Goal: Task Accomplishment & Management: Use online tool/utility

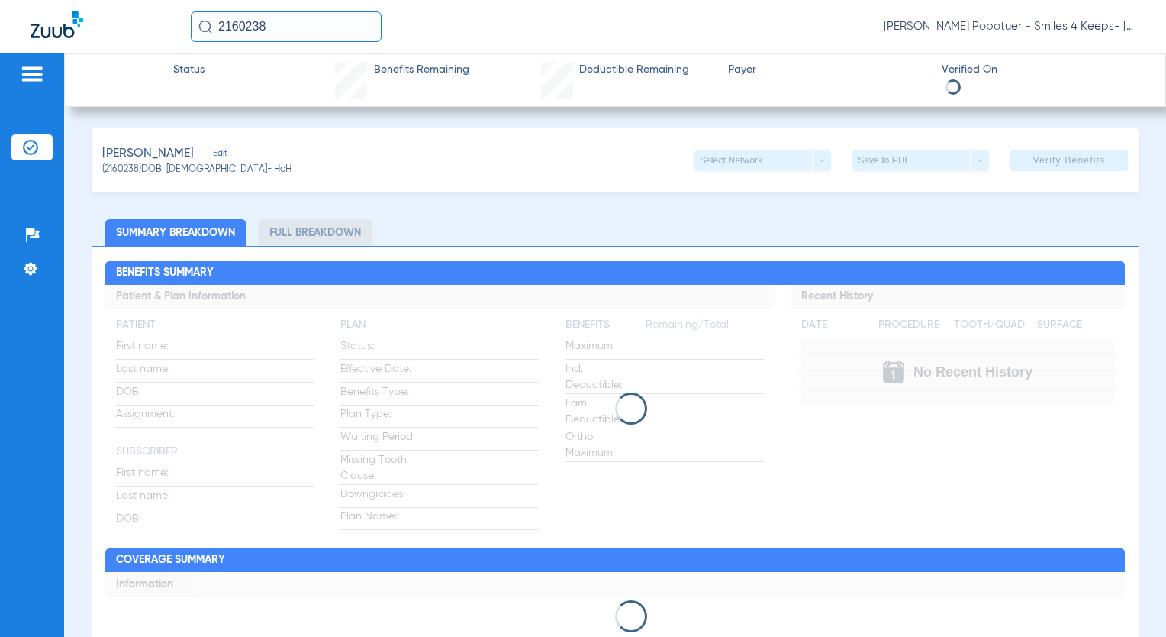
click at [31, 73] on img at bounding box center [32, 74] width 24 height 18
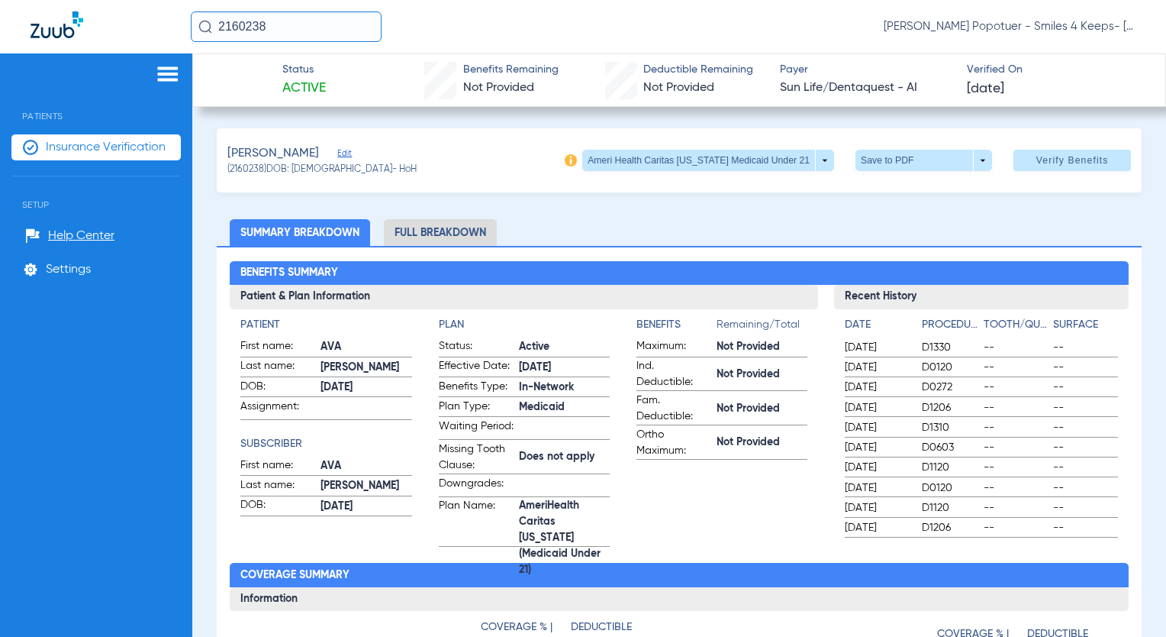
click at [89, 147] on span "Insurance Verification" at bounding box center [106, 147] width 120 height 15
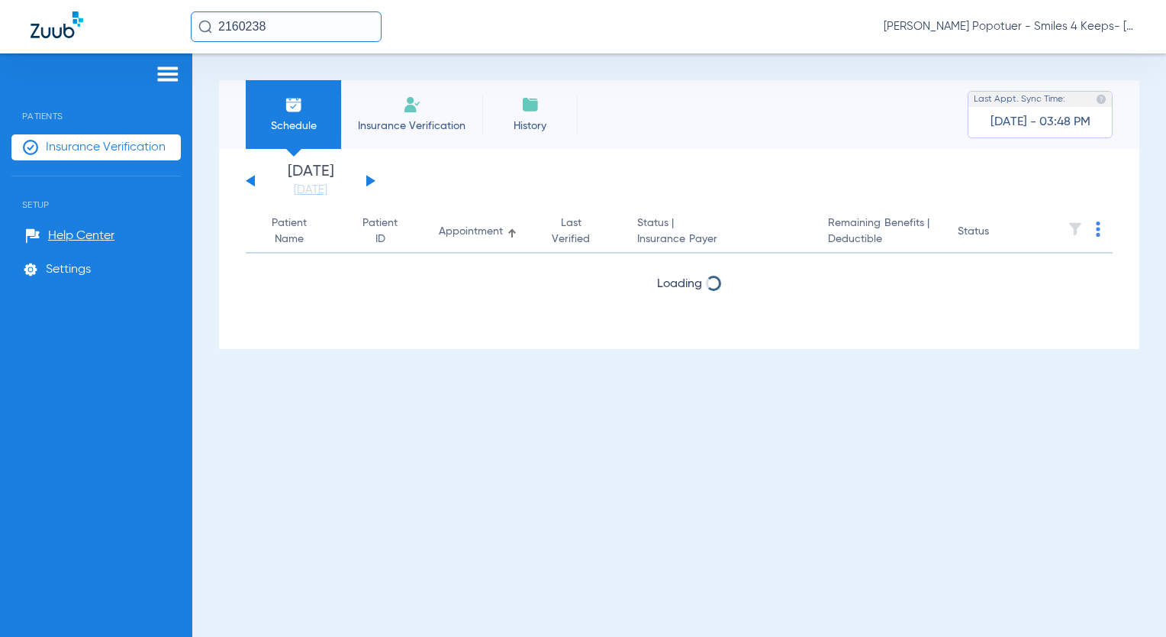
click at [168, 74] on img at bounding box center [168, 74] width 24 height 18
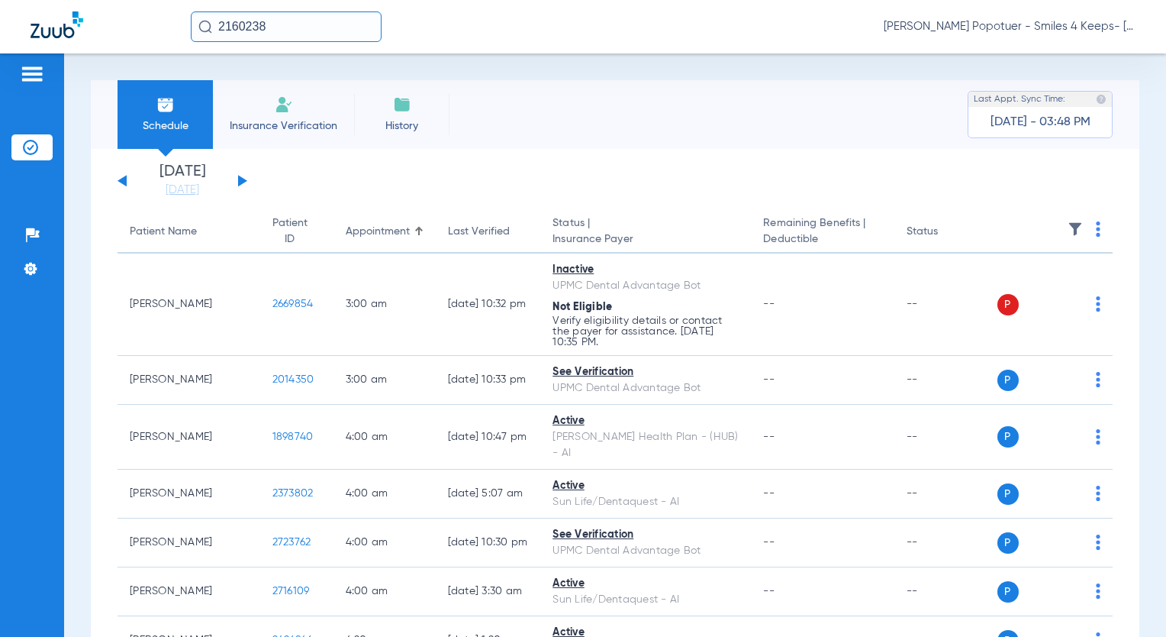
click at [241, 182] on button at bounding box center [242, 180] width 9 height 11
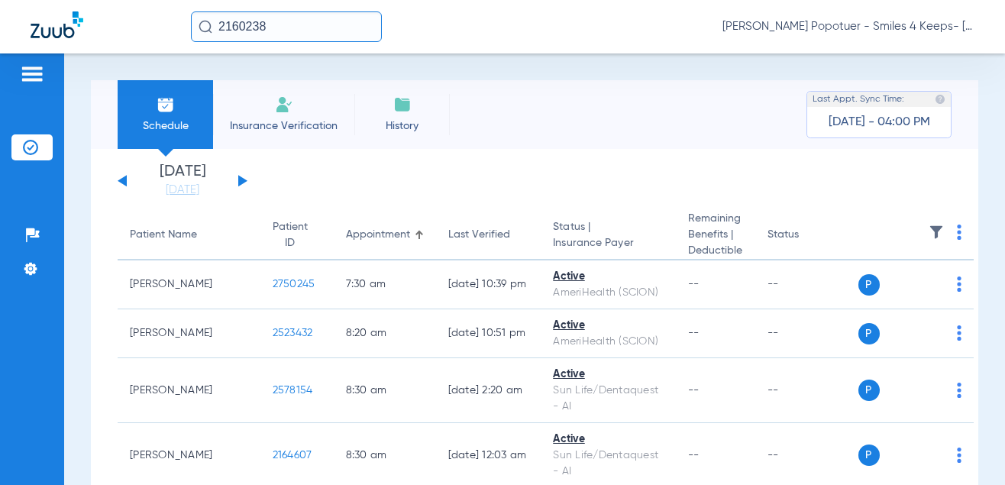
drag, startPoint x: 153, startPoint y: 37, endPoint x: 117, endPoint y: 33, distance: 36.1
click at [119, 37] on div "2160238 [PERSON_NAME] Popotuer - Smiles 4 Keeps- [GEOGRAPHIC_DATA] | Abra Dental" at bounding box center [502, 26] width 1005 height 53
type input "2159662"
click at [202, 27] on img at bounding box center [205, 27] width 14 height 14
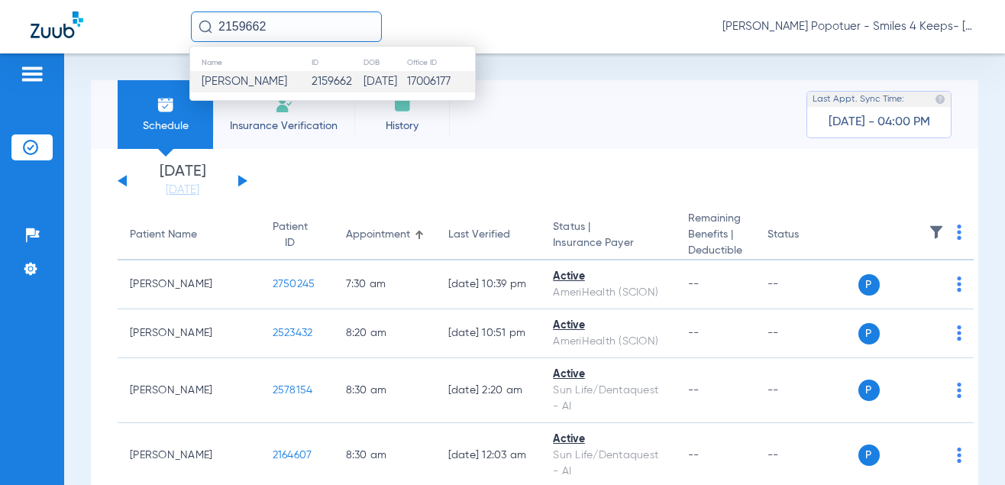
click at [263, 82] on span "[PERSON_NAME]" at bounding box center [245, 81] width 86 height 11
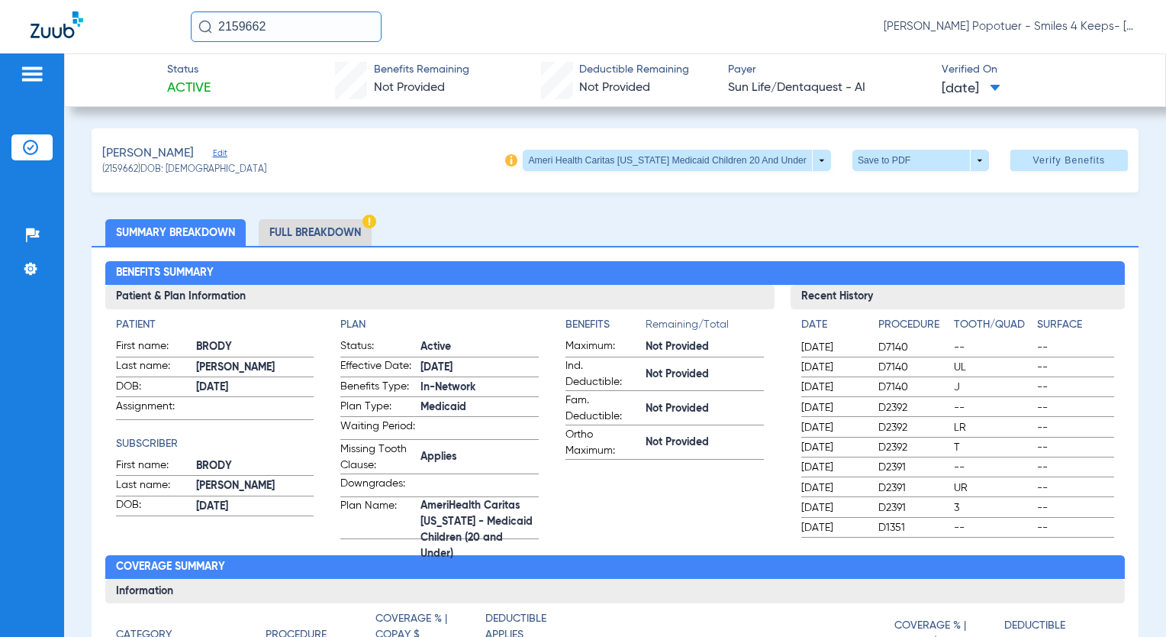
click at [1001, 89] on span at bounding box center [995, 89] width 11 height 8
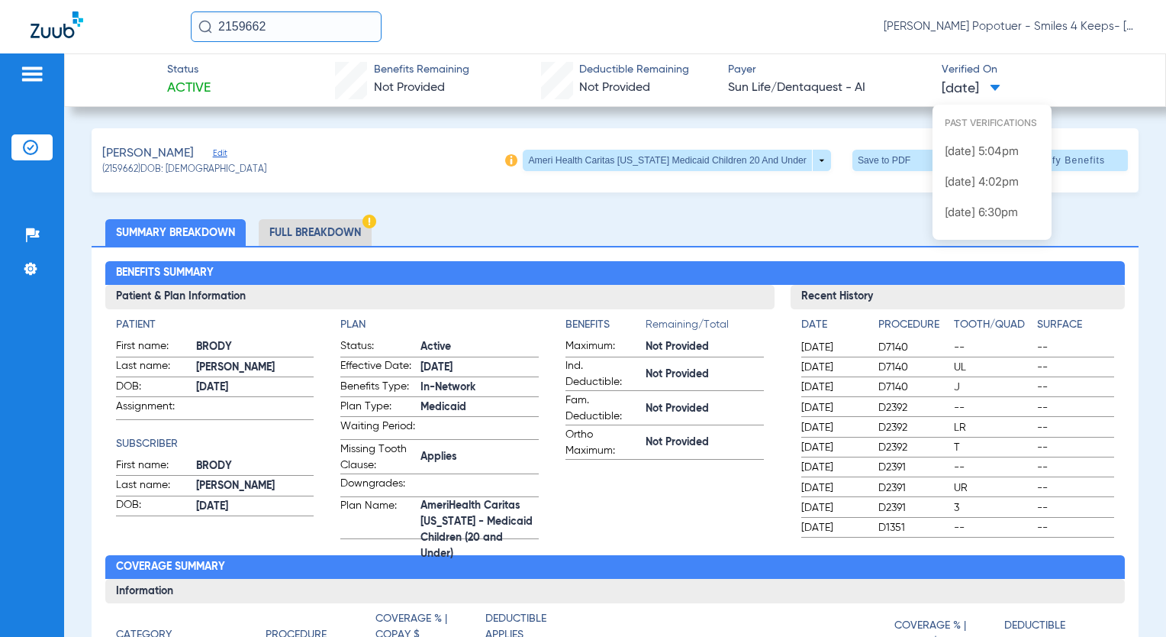
click at [860, 62] on div at bounding box center [583, 318] width 1166 height 637
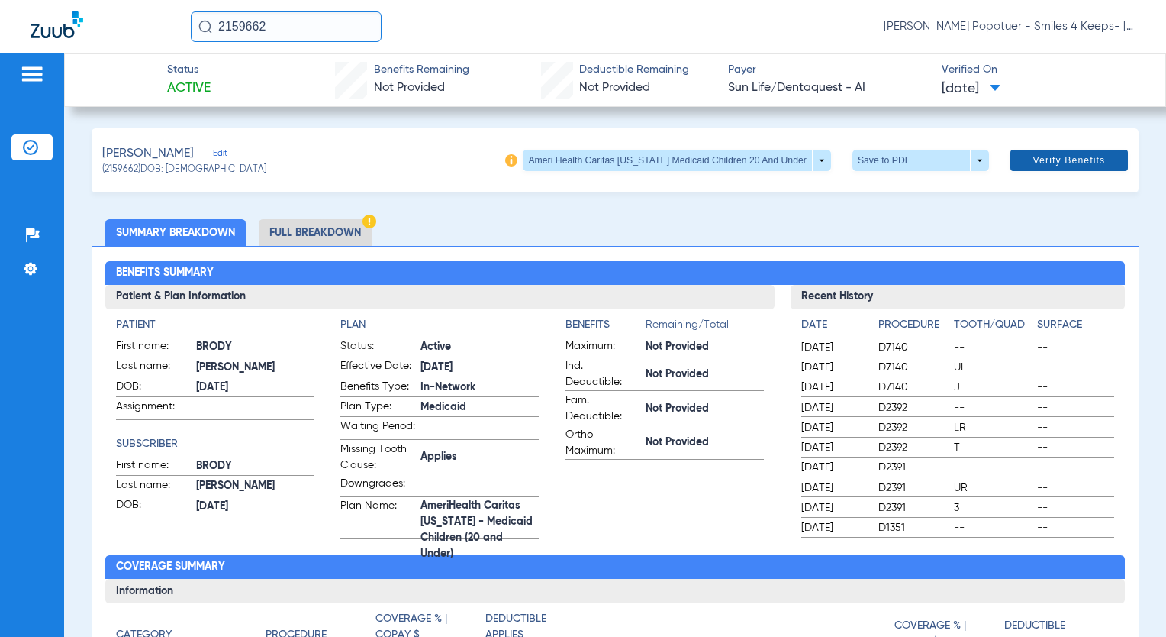
click at [1047, 167] on span at bounding box center [1070, 160] width 118 height 37
